Goal: Check status: Check status

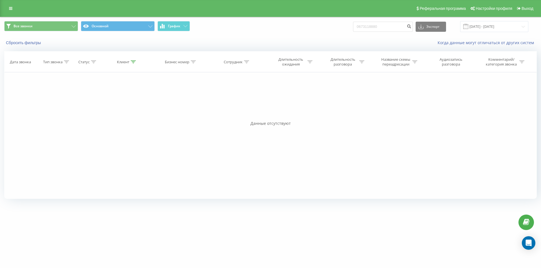
click at [302, 28] on div "Все звонки Основной График 0673118880 Экспорт .csv .xls .xlsx [DATE] - [DATE]" at bounding box center [270, 26] width 532 height 11
type input "380965181616"
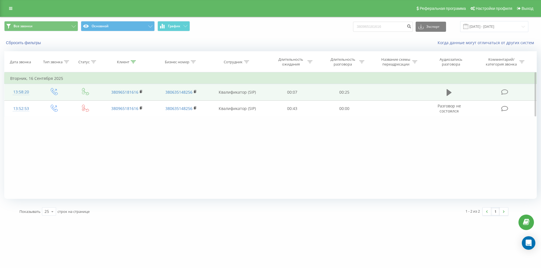
click at [447, 95] on icon at bounding box center [448, 92] width 5 height 7
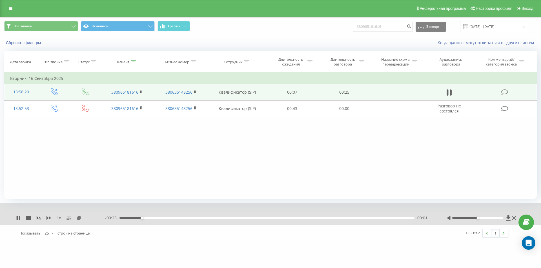
click at [164, 217] on div "- 00:23 00:01 00:01" at bounding box center [269, 218] width 328 height 6
click at [176, 218] on div "00:02" at bounding box center [266, 218] width 295 height 2
click at [209, 218] on div "00:05" at bounding box center [266, 218] width 295 height 2
